Goal: Task Accomplishment & Management: Manage account settings

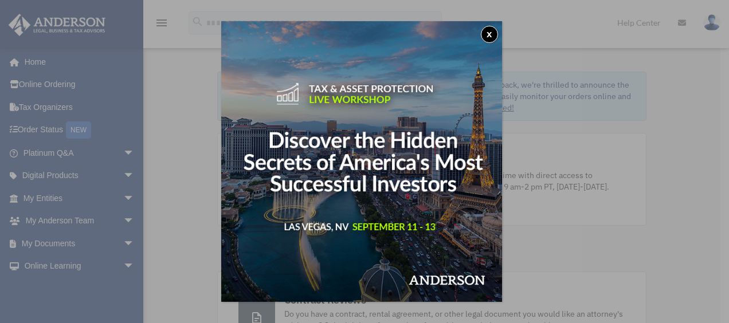
click at [490, 36] on button "x" at bounding box center [489, 34] width 17 height 17
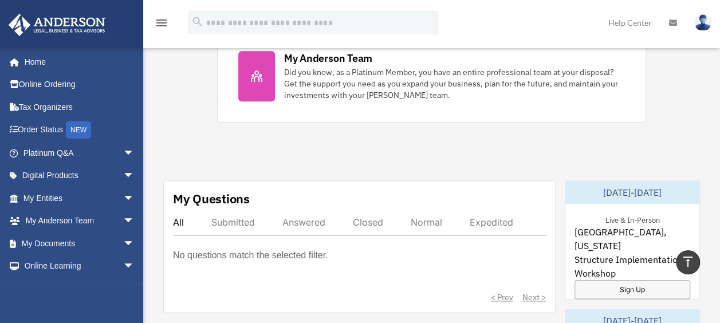
scroll to position [523, 0]
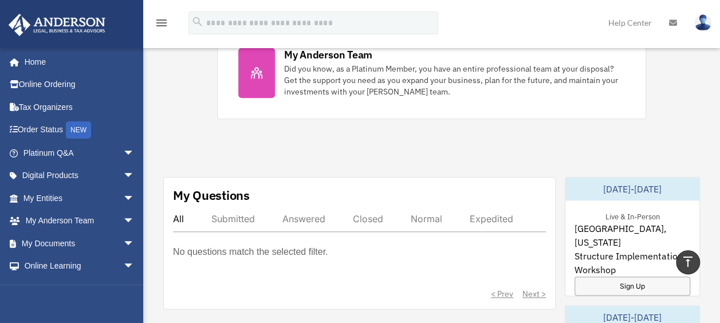
click at [455, 251] on div "No questions match the selected filter." at bounding box center [359, 260] width 373 height 32
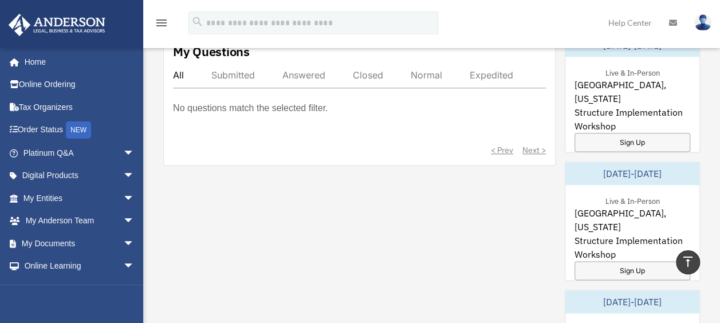
scroll to position [668, 0]
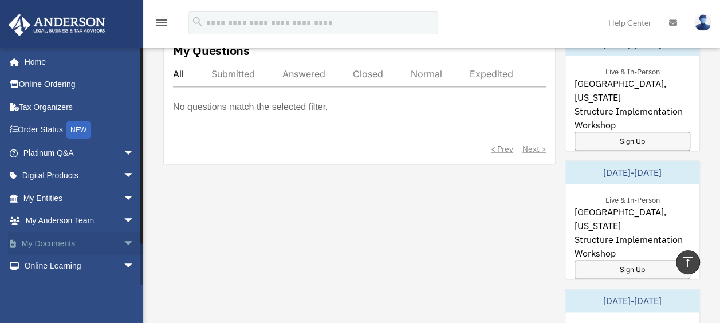
click at [123, 245] on span "arrow_drop_down" at bounding box center [134, 243] width 23 height 23
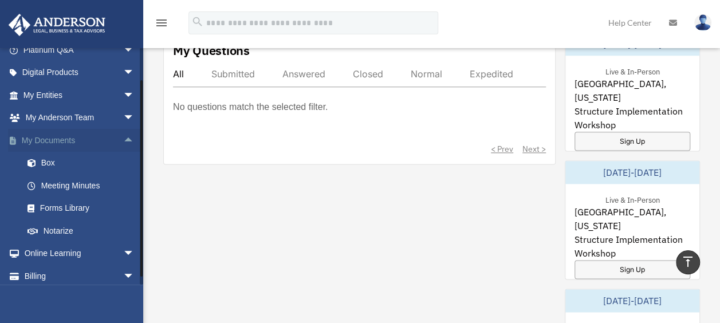
scroll to position [116, 0]
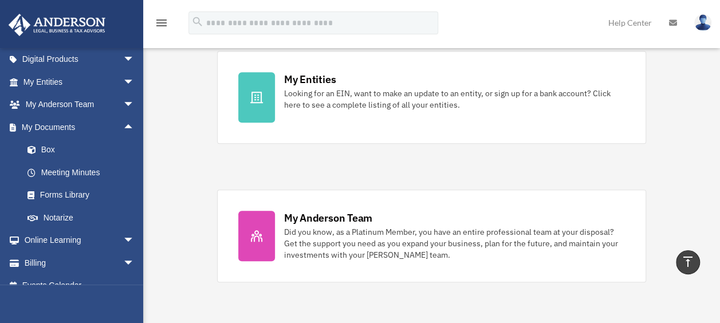
scroll to position [356, 0]
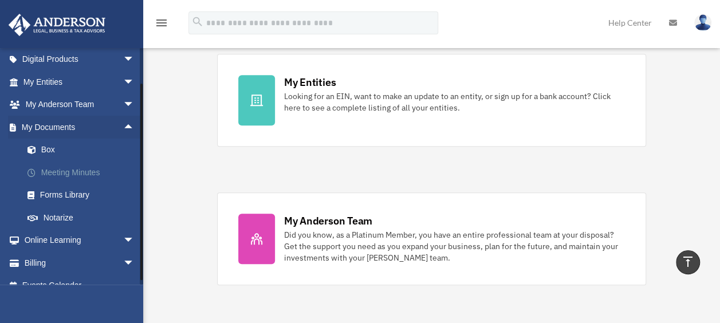
click at [76, 171] on link "Meeting Minutes" at bounding box center [84, 172] width 136 height 23
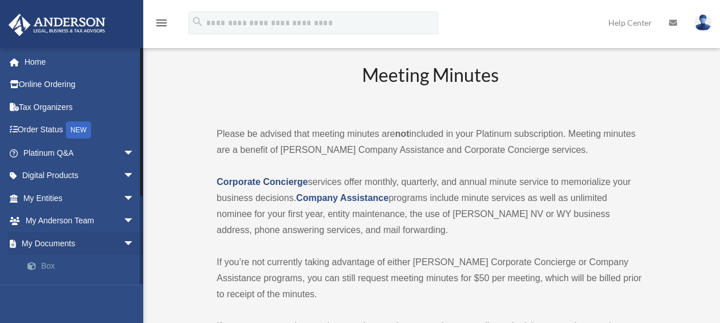
click at [46, 268] on link "Box" at bounding box center [84, 266] width 136 height 23
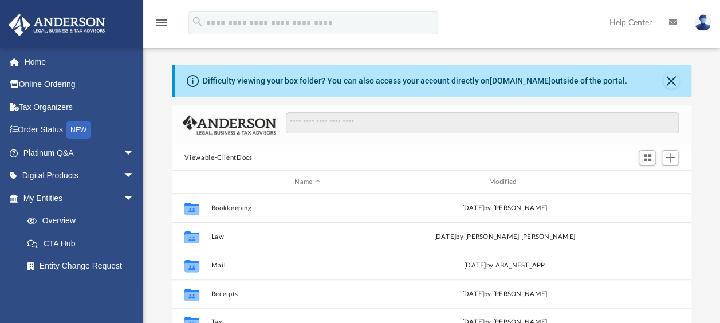
scroll to position [252, 510]
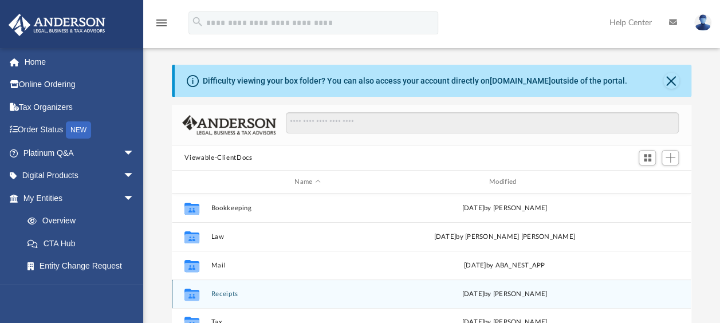
click at [346, 283] on div "Collaborated Folder Receipts Tue Feb 4 2025 by Charles Rogler" at bounding box center [431, 294] width 519 height 29
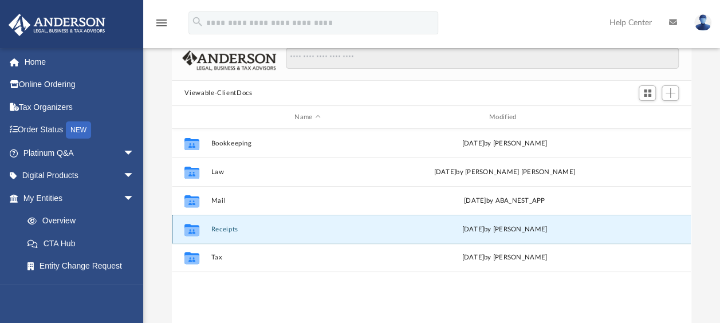
scroll to position [65, 0]
click at [673, 90] on span "Add" at bounding box center [671, 93] width 10 height 10
click at [654, 136] on li "New Folder" at bounding box center [653, 133] width 37 height 12
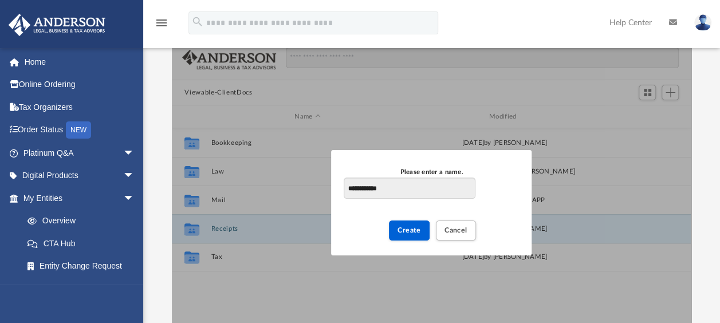
type input "**********"
click at [411, 232] on span "Create" at bounding box center [409, 229] width 23 height 7
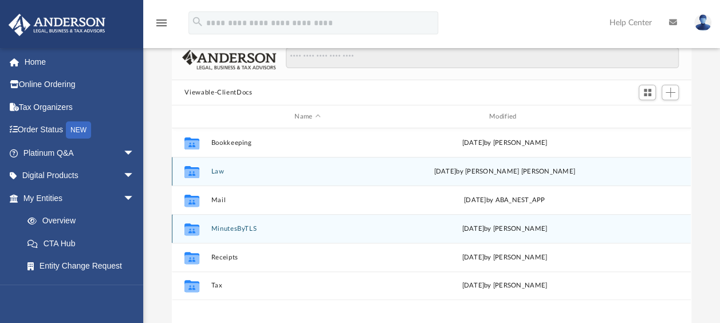
click at [392, 218] on div "Collaborated Folder MinutesByTLS today by Tera Salo" at bounding box center [431, 228] width 519 height 29
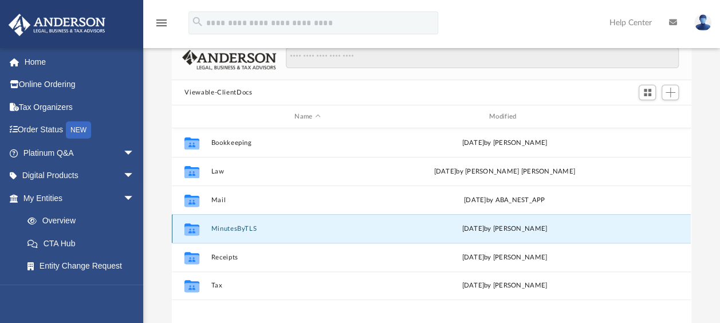
click at [253, 225] on button "MinutesByTLS" at bounding box center [307, 228] width 193 height 7
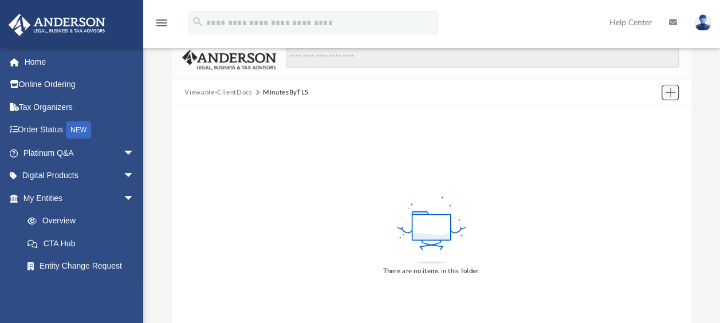
click at [667, 92] on span "Add" at bounding box center [671, 93] width 10 height 10
click at [651, 105] on div at bounding box center [431, 105] width 519 height 1
click at [668, 90] on span "Add" at bounding box center [671, 93] width 10 height 10
click at [646, 112] on li "Upload" at bounding box center [653, 115] width 37 height 12
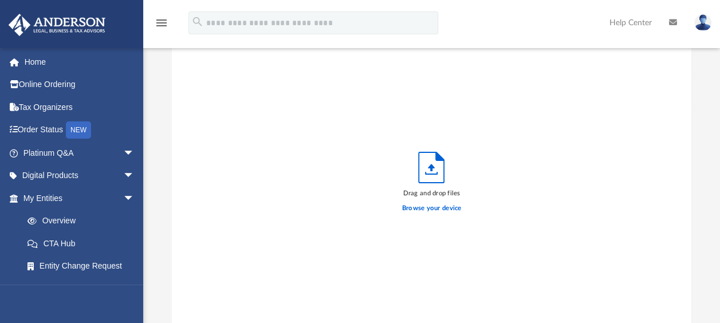
scroll to position [282, 510]
click at [437, 209] on label "Browse your device" at bounding box center [432, 208] width 60 height 10
click at [0, 0] on input "Browse your device" at bounding box center [0, 0] width 0 height 0
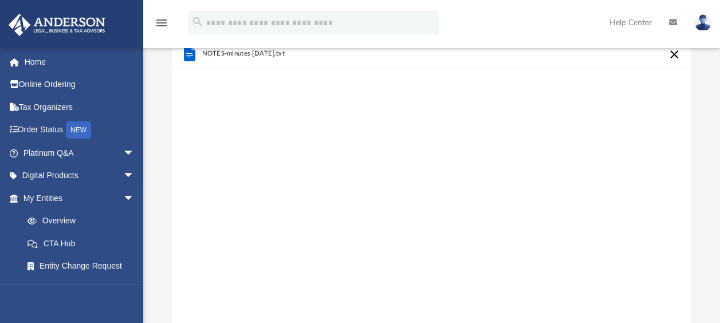
click at [364, 189] on div "NOTES-minutes 2025-04-30.txt" at bounding box center [431, 185] width 519 height 291
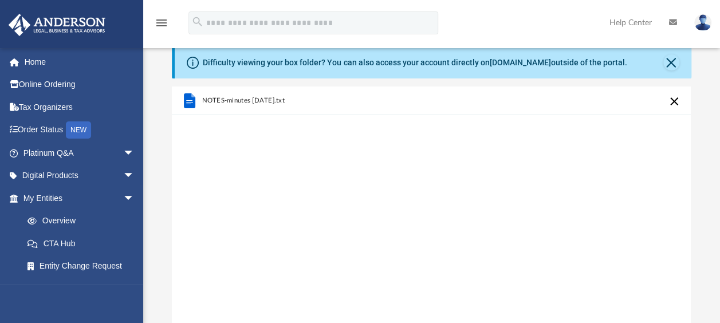
scroll to position [0, 0]
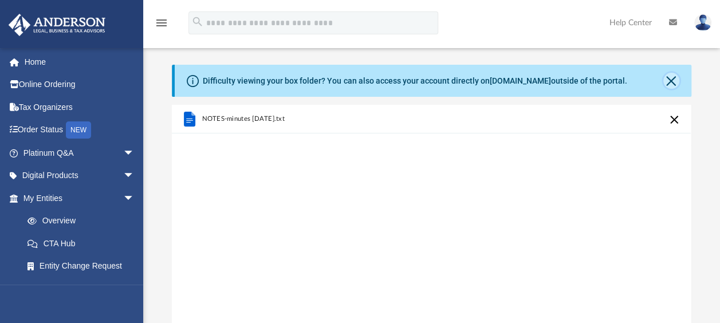
click at [672, 76] on button "Close" at bounding box center [672, 81] width 16 height 16
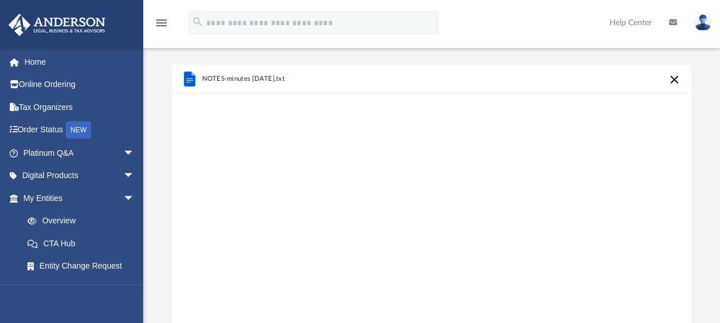
click at [679, 78] on button "Cancel this upload" at bounding box center [675, 80] width 14 height 14
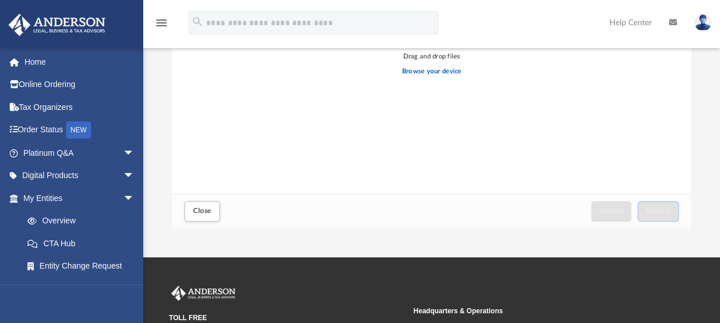
scroll to position [163, 0]
click at [207, 209] on span "Close" at bounding box center [202, 210] width 18 height 7
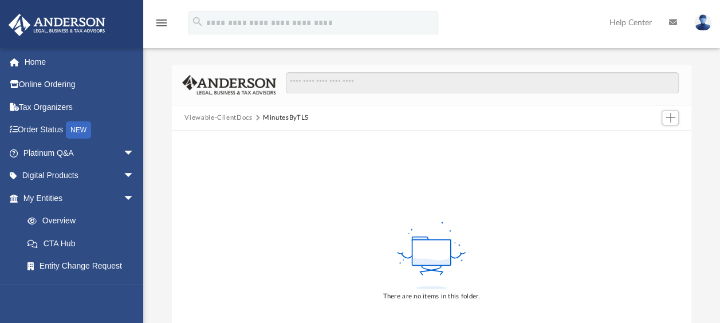
click at [234, 116] on button "Viewable-ClientDocs" at bounding box center [219, 118] width 68 height 10
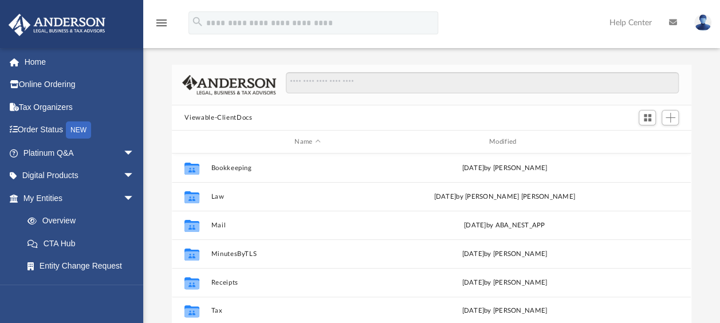
scroll to position [252, 510]
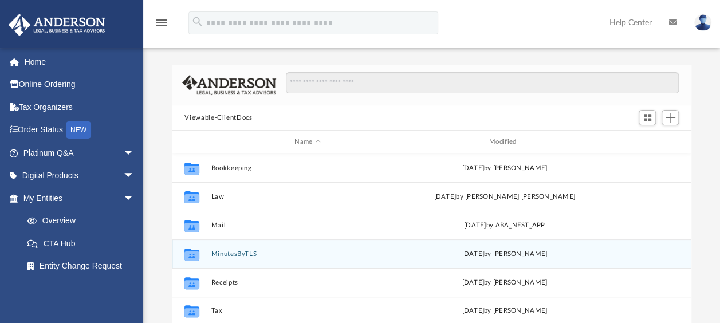
click at [250, 243] on div "Collaborated Folder MinutesByTLS today by Tera Salo" at bounding box center [431, 254] width 519 height 29
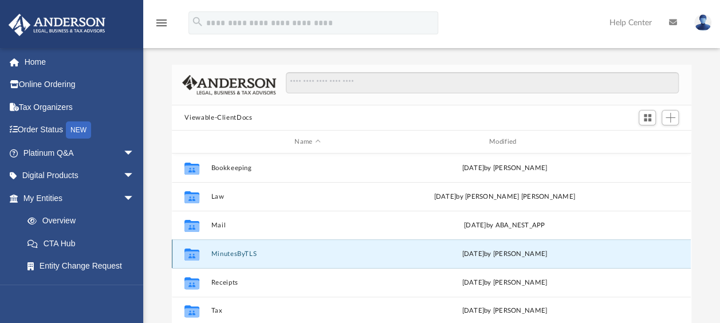
click at [244, 251] on button "MinutesByTLS" at bounding box center [307, 253] width 193 height 7
click at [249, 252] on button "MinutesByTLS" at bounding box center [307, 253] width 193 height 7
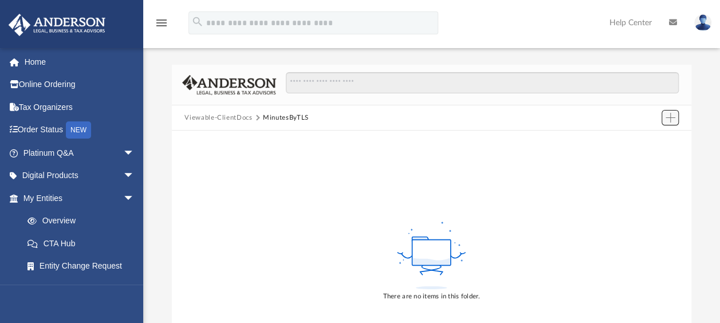
click at [669, 113] on span "Add" at bounding box center [671, 118] width 10 height 10
click at [646, 142] on li "Upload" at bounding box center [653, 141] width 37 height 12
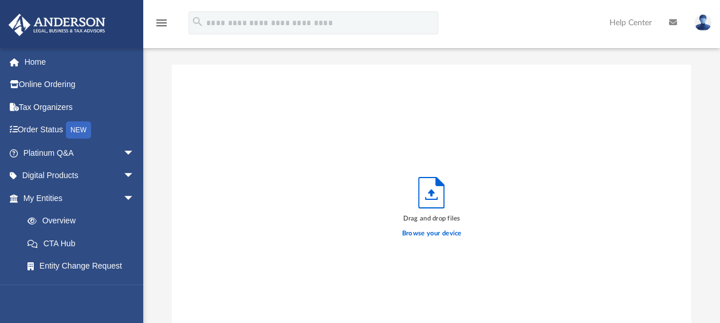
scroll to position [282, 510]
click at [439, 234] on label "Browse your device" at bounding box center [432, 234] width 60 height 10
click at [0, 0] on input "Browse your device" at bounding box center [0, 0] width 0 height 0
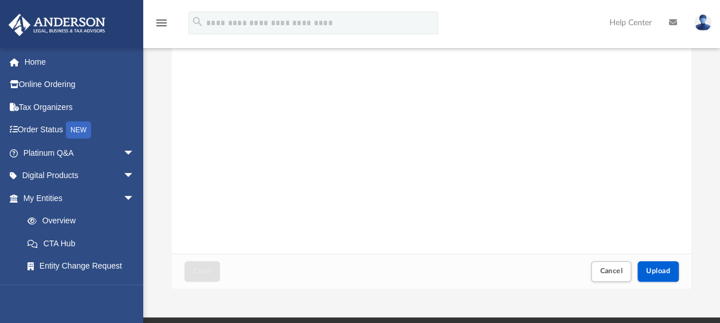
scroll to position [159, 0]
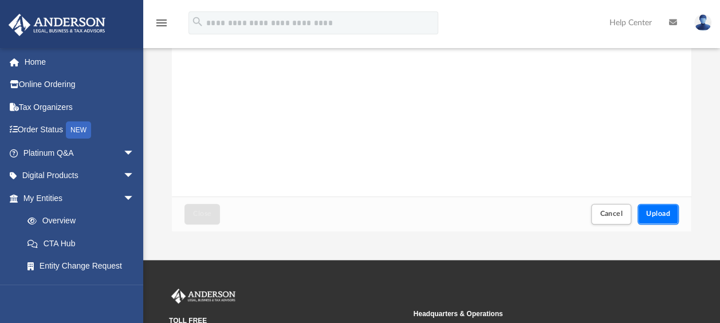
click at [658, 212] on span "Upload" at bounding box center [658, 213] width 24 height 7
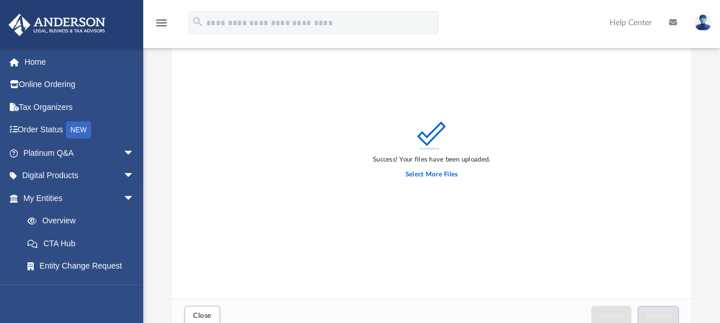
scroll to position [172, 0]
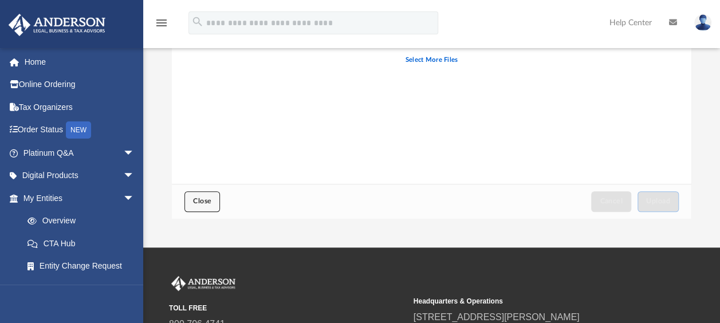
click at [197, 194] on button "Close" at bounding box center [203, 201] width 36 height 20
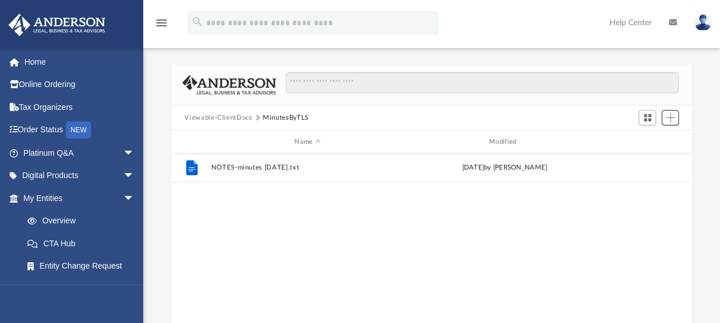
scroll to position [252, 510]
